Goal: Task Accomplishment & Management: Manage account settings

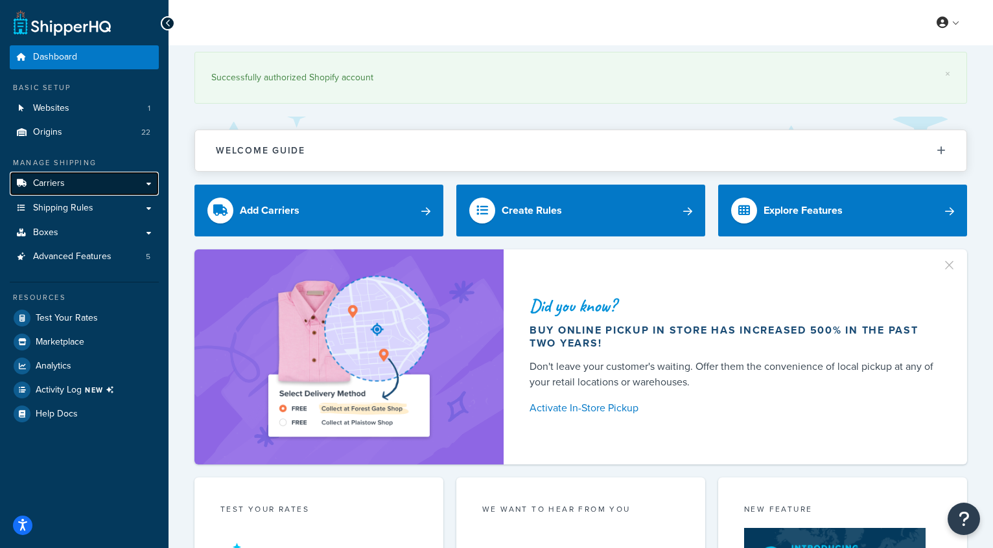
click at [52, 183] on span "Carriers" at bounding box center [49, 183] width 32 height 11
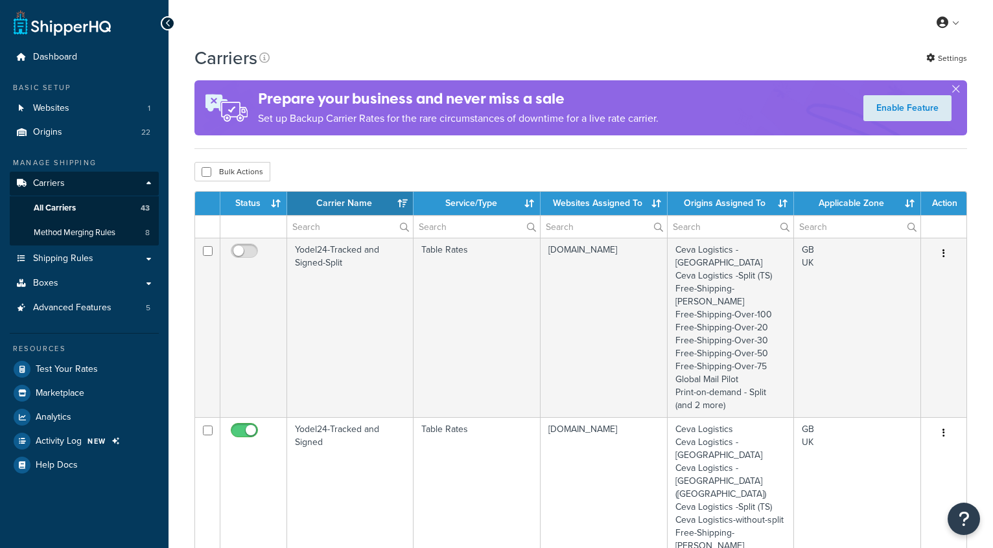
select select "15"
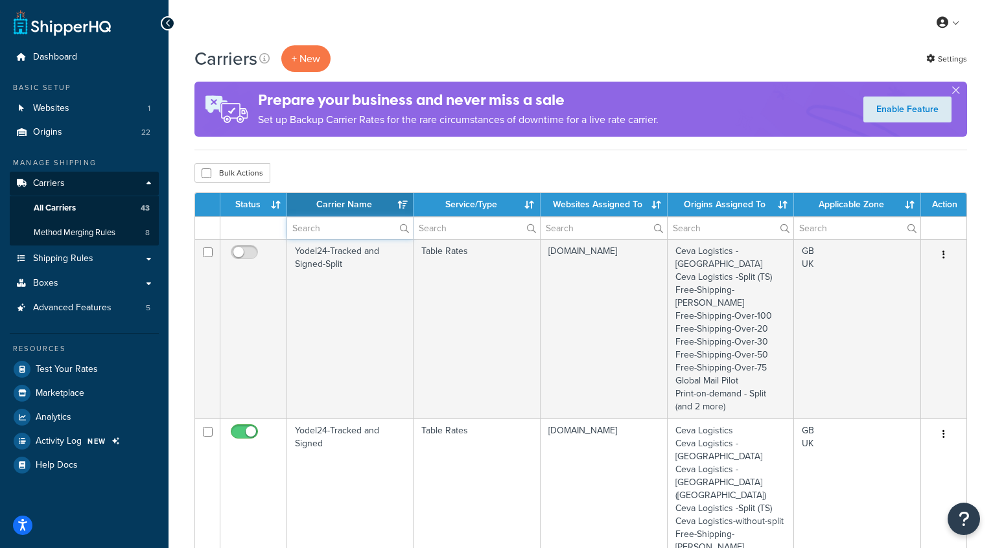
click at [323, 232] on input "text" at bounding box center [350, 228] width 126 height 22
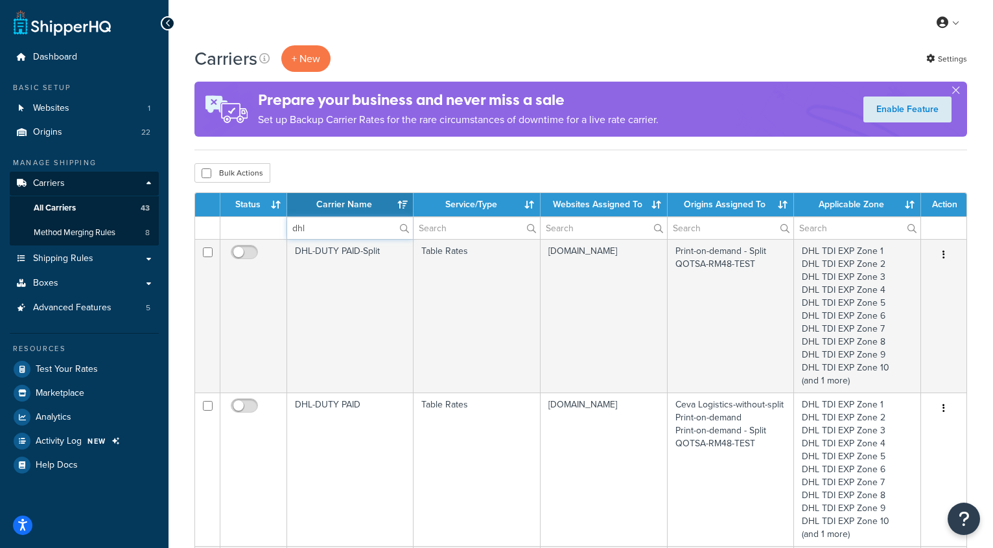
type input "dhl"
click at [452, 37] on div "My Profile Billing Global Settings Contact Us Logout" at bounding box center [580, 22] width 824 height 45
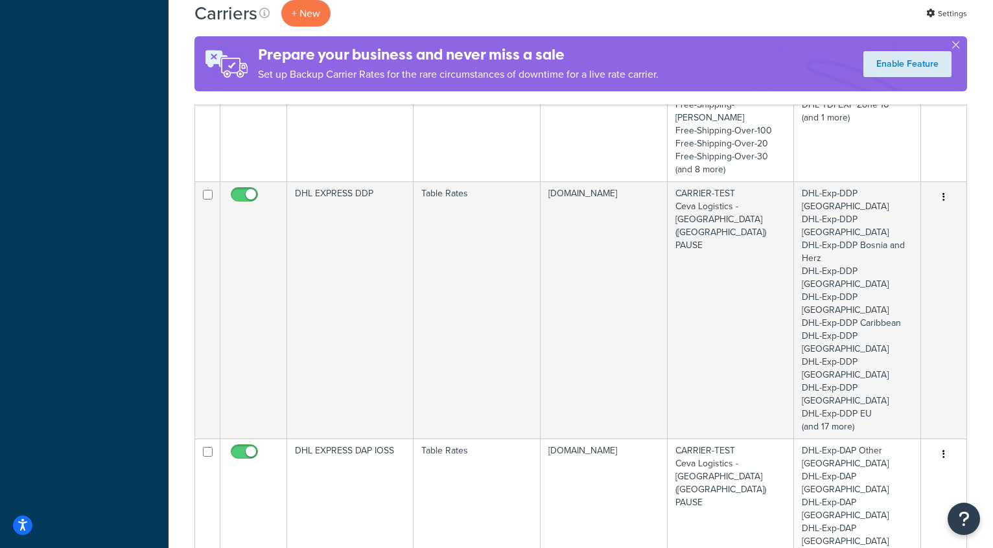
scroll to position [1895, 0]
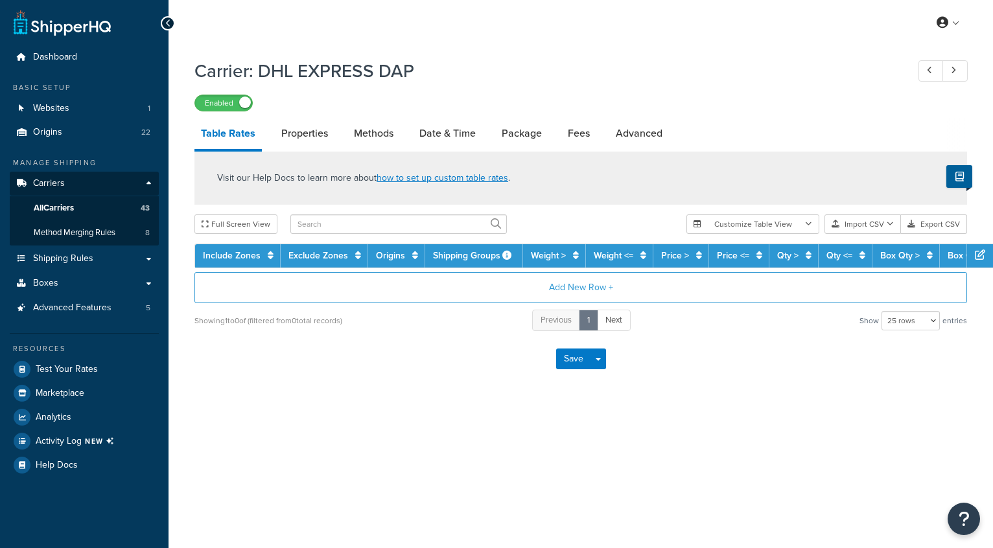
select select "25"
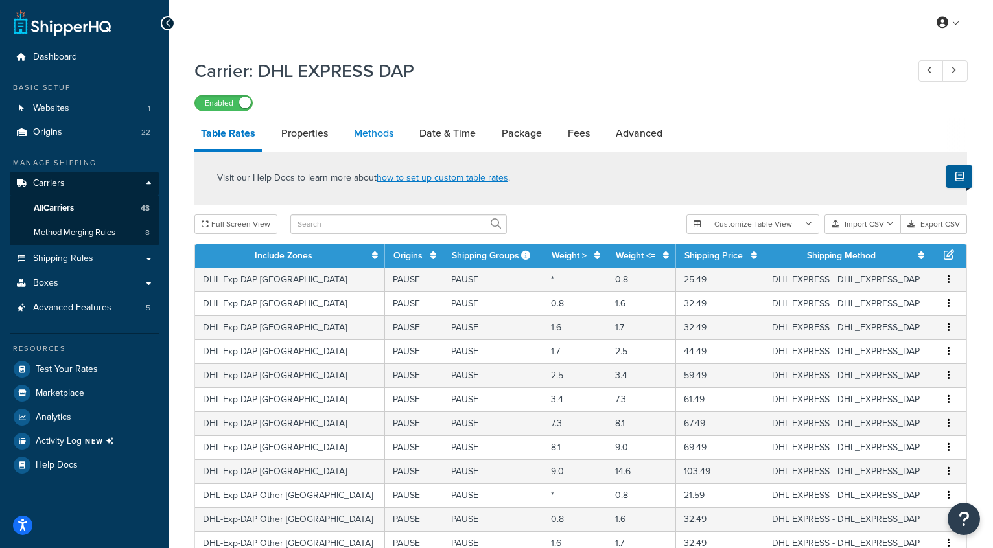
click at [374, 139] on link "Methods" at bounding box center [373, 133] width 52 height 31
select select "25"
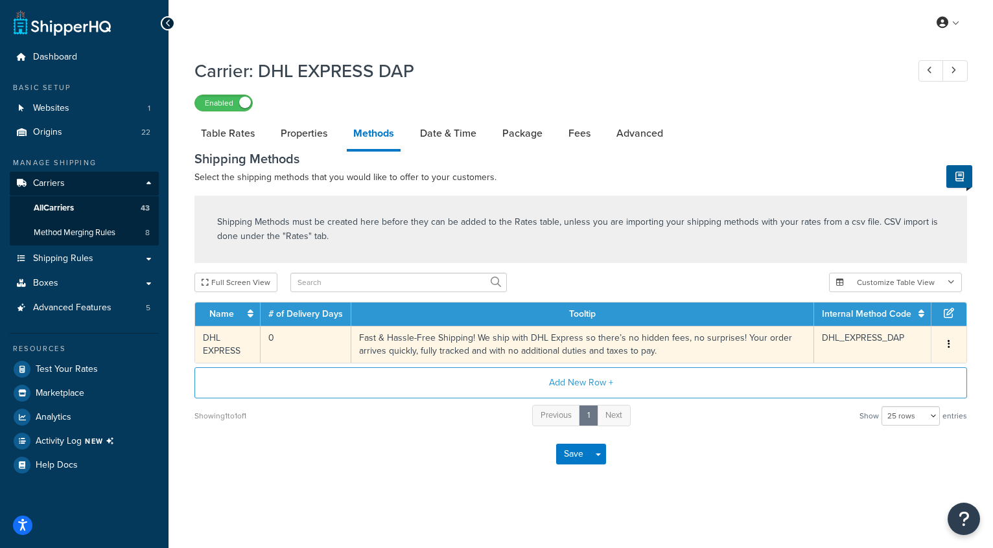
click at [435, 345] on td "Fast & Hassle-Free Shipping! We ship with DHL Express so there’s no hidden fees…" at bounding box center [582, 344] width 463 height 37
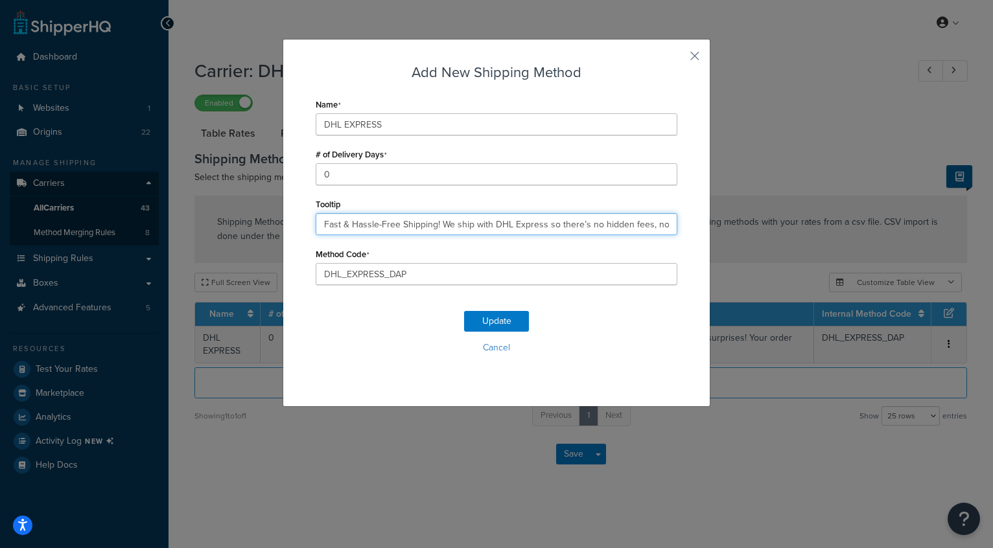
click at [474, 223] on input "Fast & Hassle-Free Shipping! We ship with DHL Express so there’s no hidden fees…" at bounding box center [497, 224] width 362 height 22
click at [398, 224] on input "Fast & Hassle-Free Shipping! We ship with DHL Express so there’s no hidden fees…" at bounding box center [497, 224] width 362 height 22
paste input "Fast & Hassle-Free Shipping! We ship with DHL Express so there’s no hidden fees…"
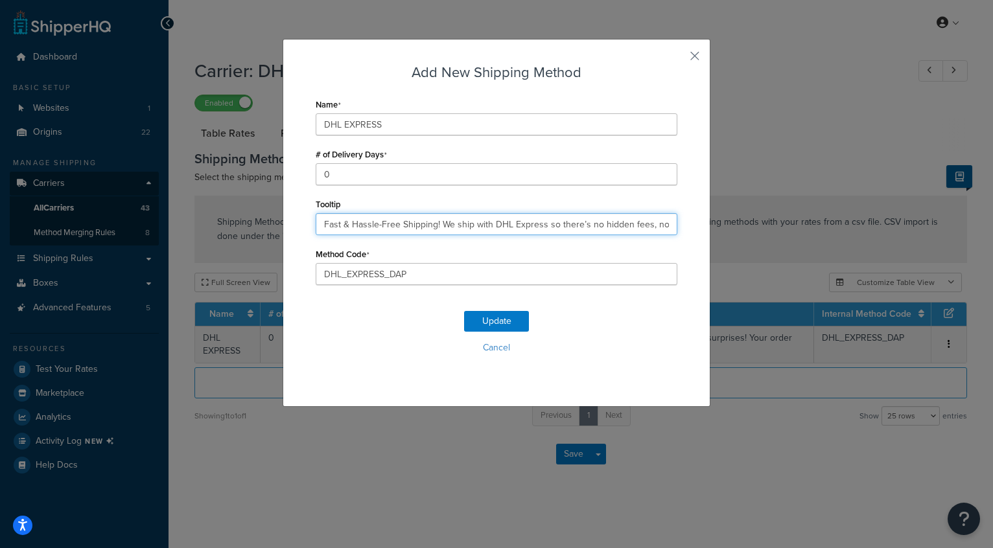
scroll to position [0, 509]
type input "Fast & Hassle-Free Shipping! We ship with DHL Express so there’s no hidden fees…"
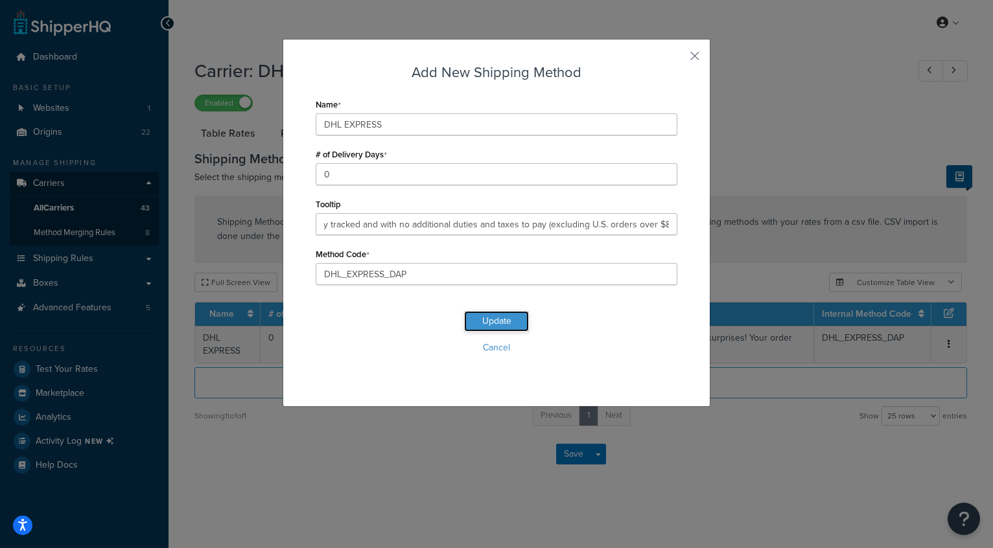
scroll to position [0, 0]
click at [498, 322] on button "Update" at bounding box center [496, 321] width 65 height 21
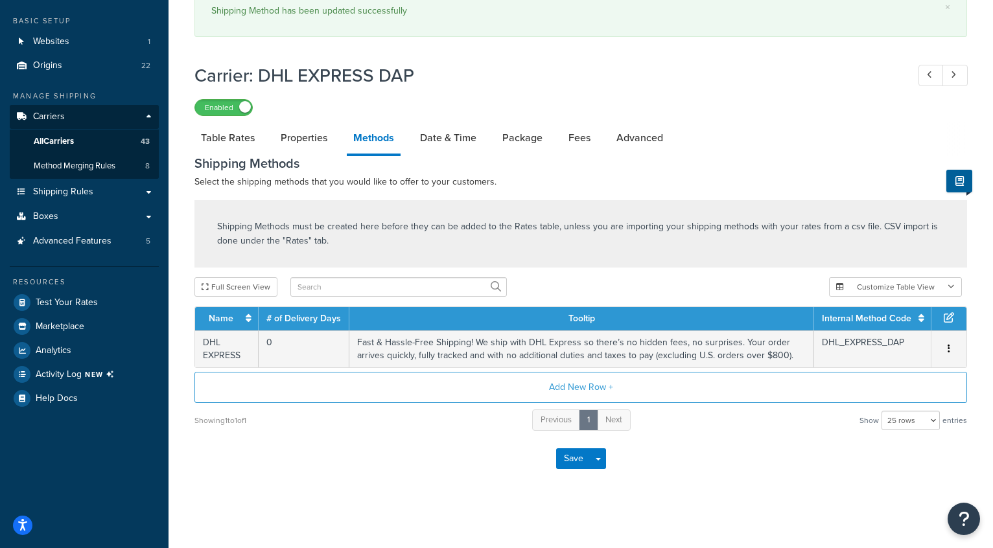
scroll to position [69, 0]
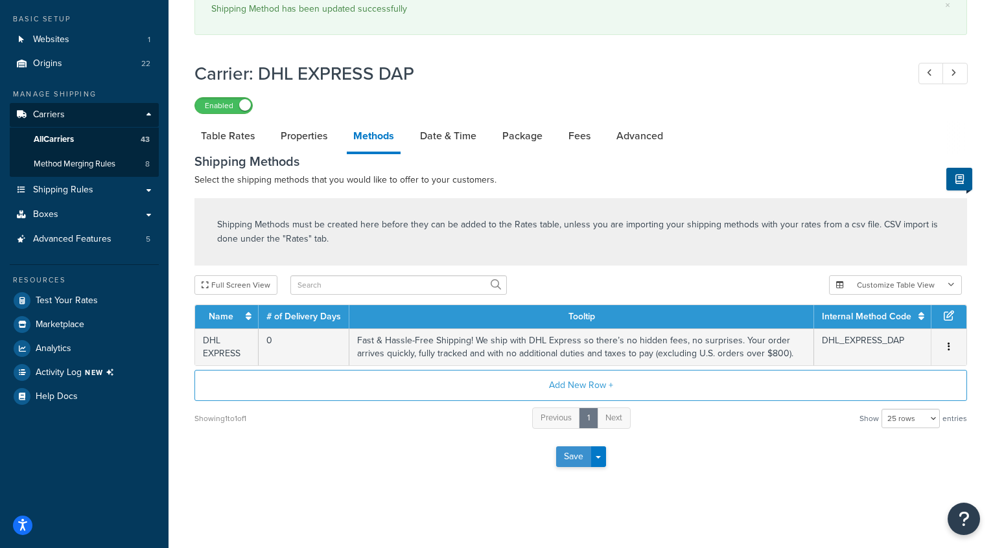
click at [574, 455] on button "Save" at bounding box center [573, 456] width 35 height 21
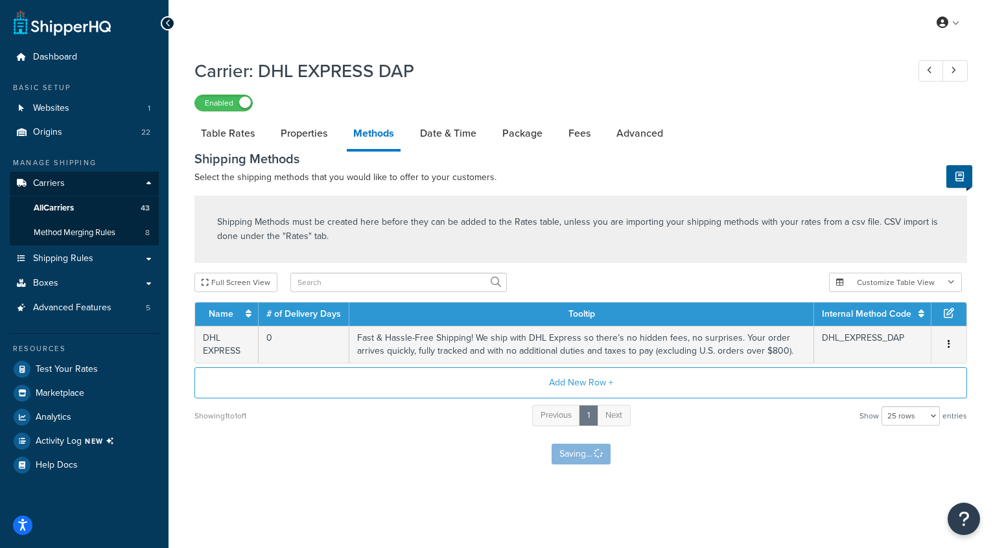
scroll to position [0, 0]
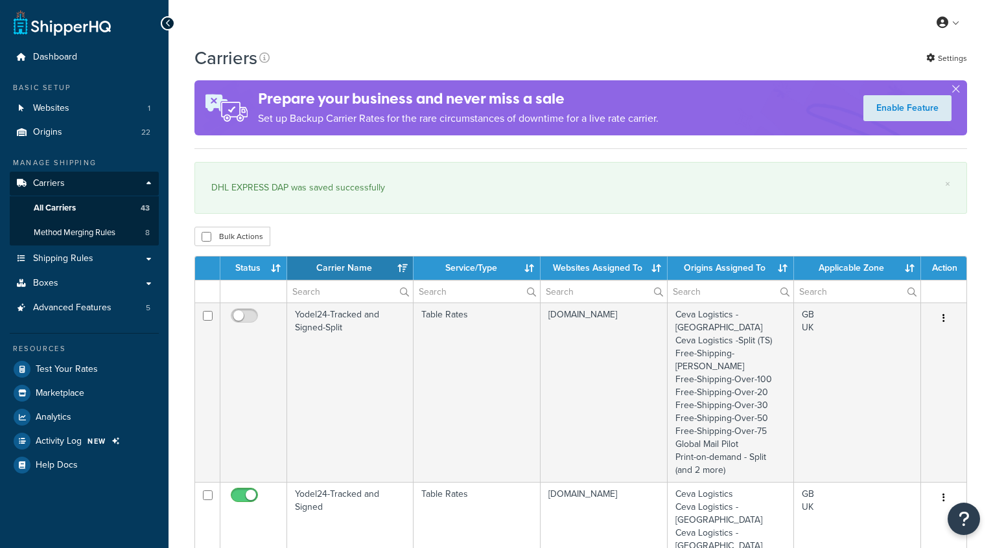
select select "15"
